Goal: Task Accomplishment & Management: Use online tool/utility

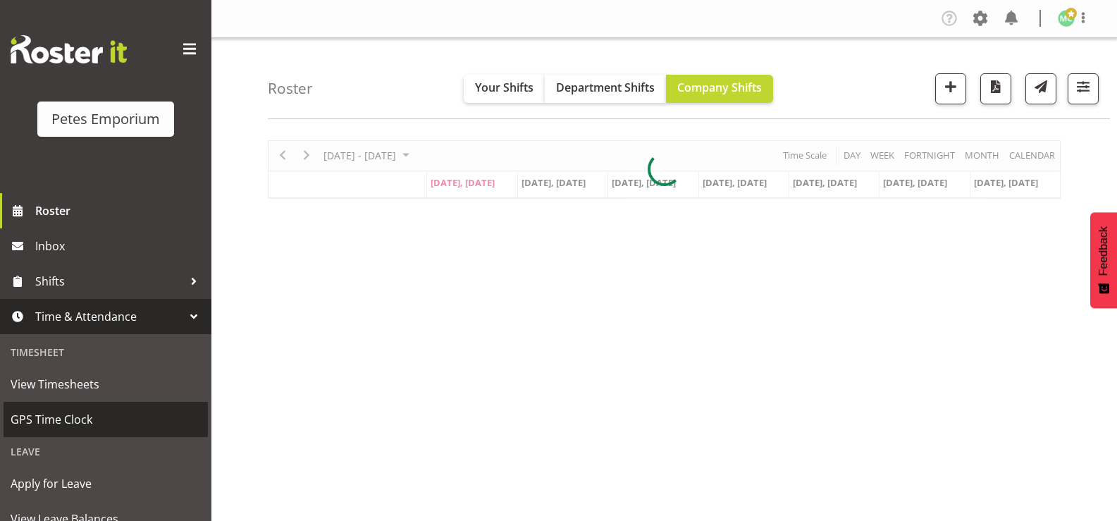
click at [98, 420] on span "GPS Time Clock" at bounding box center [106, 419] width 190 height 21
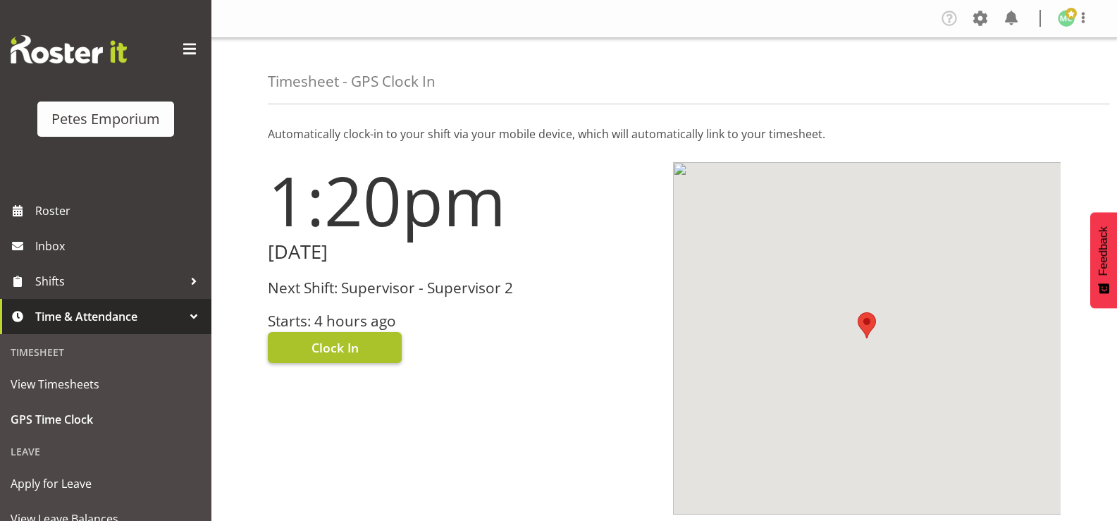
click at [379, 346] on button "Clock In" at bounding box center [335, 347] width 134 height 31
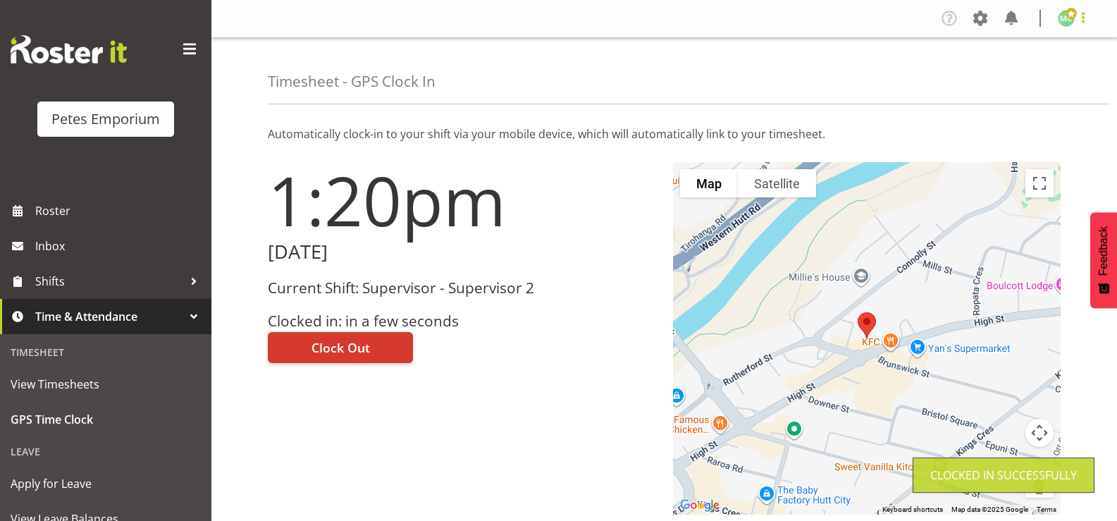
click at [1077, 20] on span at bounding box center [1083, 17] width 17 height 17
click at [1055, 75] on link "Log Out" at bounding box center [1023, 73] width 135 height 25
